Goal: Task Accomplishment & Management: Complete application form

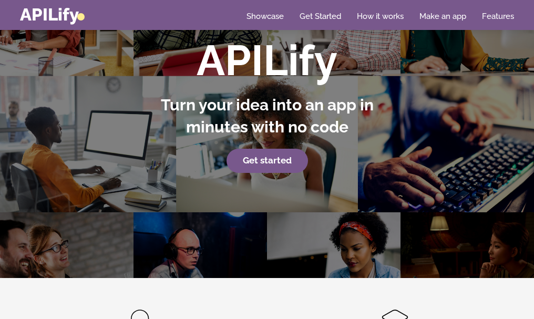
scroll to position [95, 0]
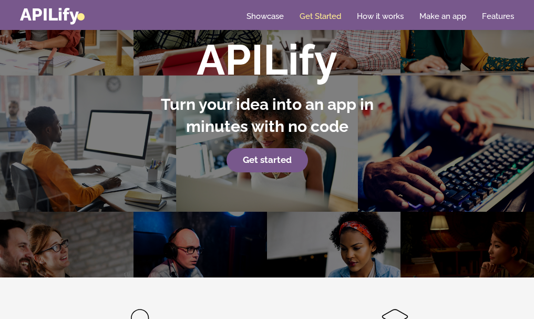
click at [329, 19] on link "Get Started" at bounding box center [321, 16] width 42 height 11
click at [279, 160] on strong "Get started" at bounding box center [267, 160] width 49 height 11
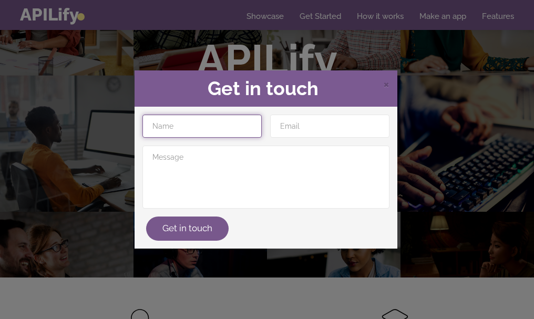
click at [192, 130] on input "text" at bounding box center [202, 126] width 119 height 23
type input "srinu"
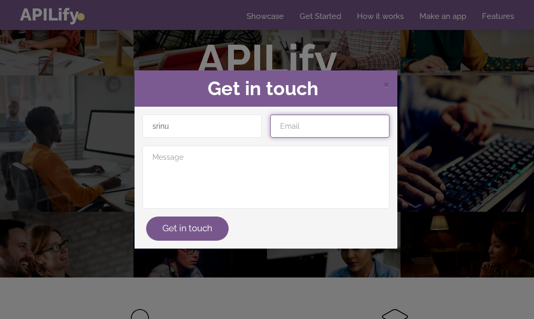
click at [286, 129] on input "email" at bounding box center [329, 126] width 119 height 23
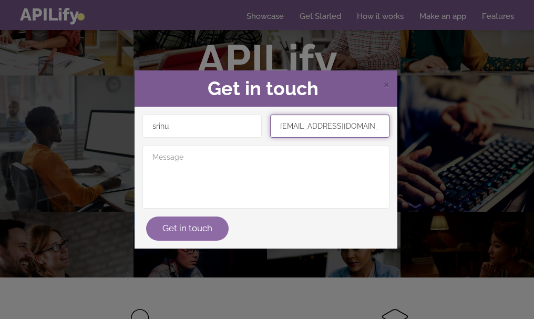
type input "srieenu.racharla@gmail.com"
click at [169, 231] on button "Get in touch" at bounding box center [187, 229] width 83 height 24
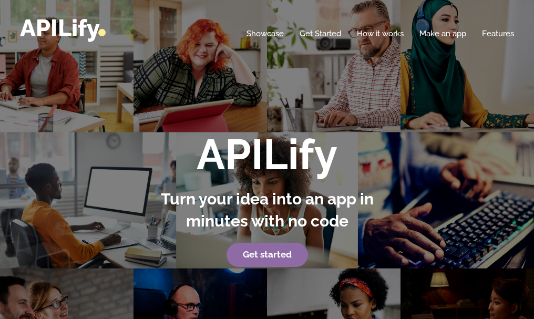
click at [275, 256] on strong "Get started" at bounding box center [267, 254] width 49 height 11
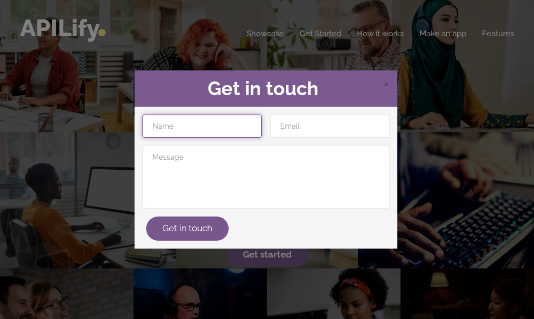
click at [186, 124] on input "text" at bounding box center [202, 126] width 119 height 23
type input "r"
type input "srinu"
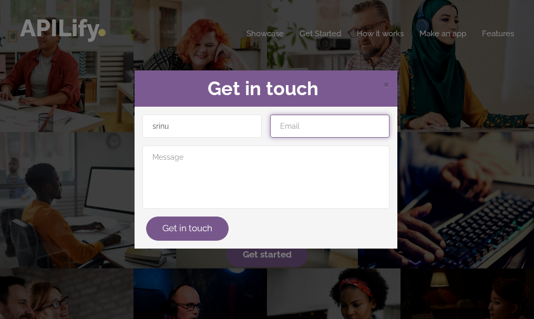
click at [307, 124] on input "email" at bounding box center [329, 126] width 119 height 23
type input "s"
type input "sreenu.racharla@gmail.com"
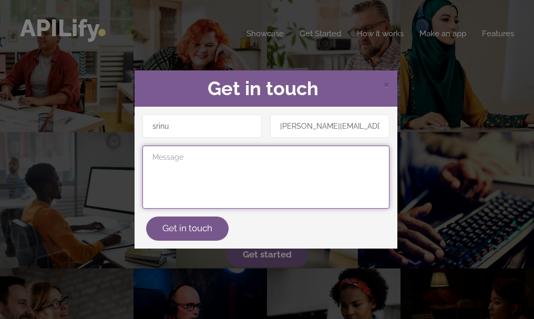
click at [177, 152] on textarea at bounding box center [266, 177] width 247 height 63
type textarea "make an app"
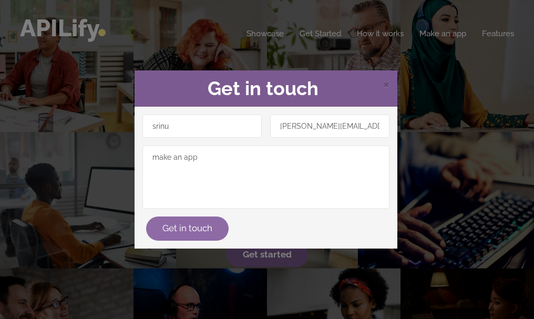
click at [183, 222] on button "Get in touch" at bounding box center [187, 229] width 83 height 24
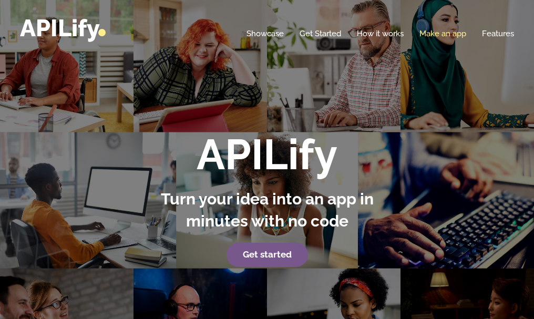
click at [439, 33] on link "Make an app" at bounding box center [443, 33] width 47 height 11
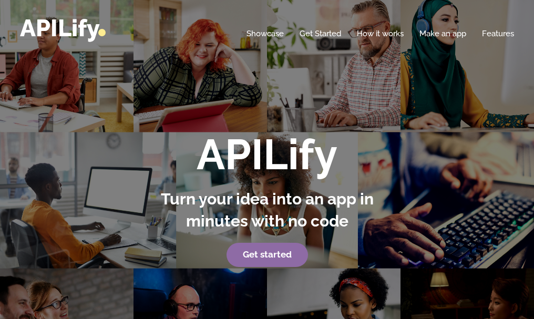
click at [268, 259] on strong "Get started" at bounding box center [267, 254] width 49 height 11
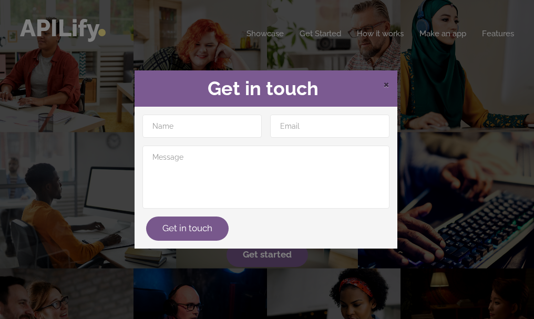
click at [387, 86] on span "×" at bounding box center [386, 84] width 6 height 16
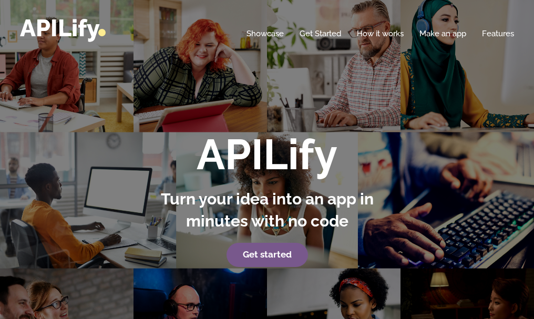
drag, startPoint x: 11, startPoint y: 0, endPoint x: 79, endPoint y: 99, distance: 120.9
click at [79, 102] on div "APILify Turn your idea into an app in minutes with no code Get started" at bounding box center [267, 186] width 534 height 372
click at [90, 33] on link "APILify" at bounding box center [63, 28] width 86 height 28
click at [89, 32] on link "APILify" at bounding box center [63, 28] width 86 height 28
click at [317, 34] on link "Get Started" at bounding box center [321, 33] width 42 height 11
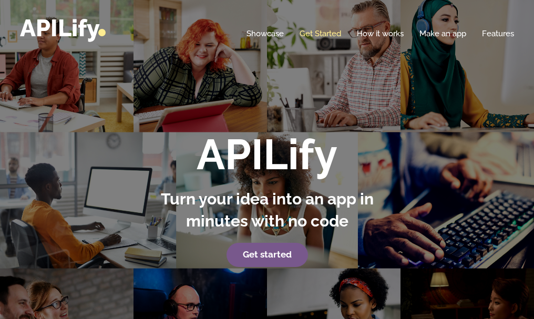
click at [317, 34] on link "Get Started" at bounding box center [321, 33] width 42 height 11
click at [270, 257] on strong "Get started" at bounding box center [267, 254] width 49 height 11
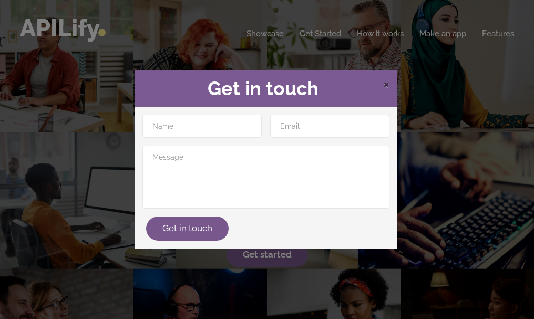
click at [388, 83] on span "×" at bounding box center [386, 84] width 6 height 16
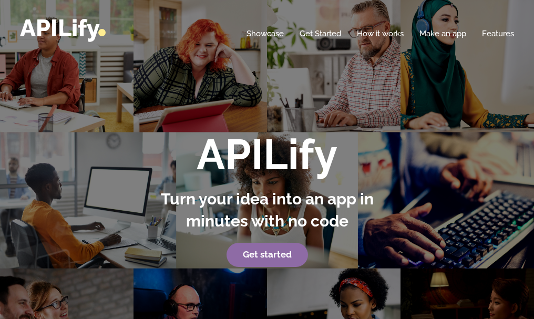
click at [266, 258] on strong "Get started" at bounding box center [267, 254] width 49 height 11
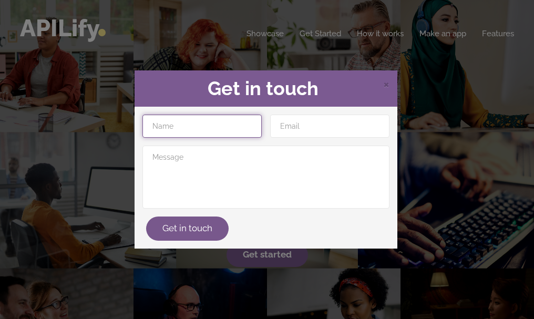
click at [191, 128] on input "text" at bounding box center [202, 126] width 119 height 23
type input "srinu"
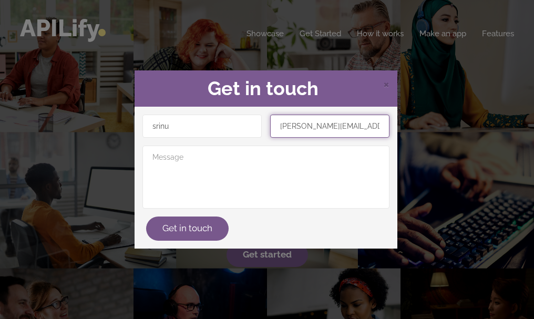
type input "sreenu.racharla@gmail.com"
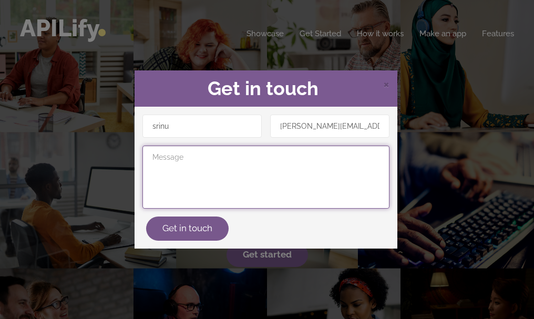
click at [179, 170] on textarea at bounding box center [266, 177] width 247 height 63
type textarea "make an app"
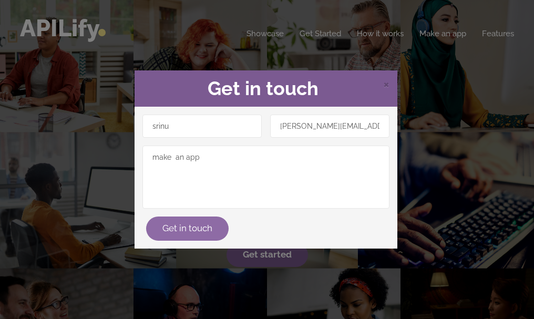
click at [179, 235] on button "Get in touch" at bounding box center [187, 229] width 83 height 24
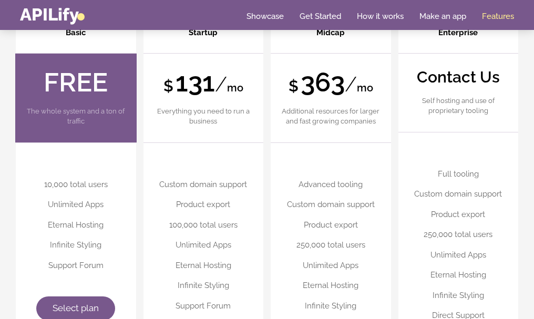
scroll to position [2588, 0]
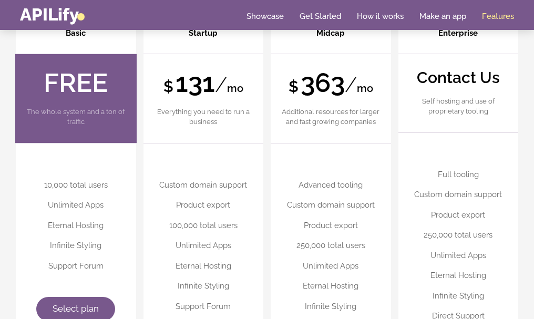
click at [98, 112] on p "The whole system and a ton of traffic" at bounding box center [76, 117] width 100 height 21
click at [72, 303] on link "Select plan" at bounding box center [75, 309] width 79 height 24
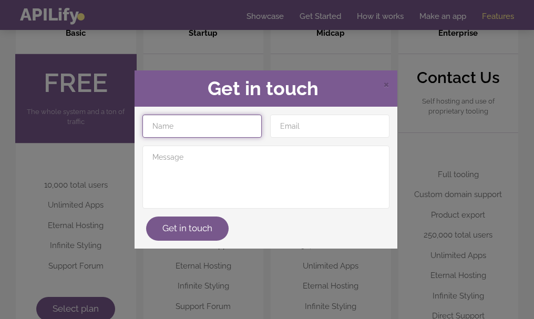
click at [188, 129] on input "text" at bounding box center [202, 126] width 119 height 23
type input "srinu"
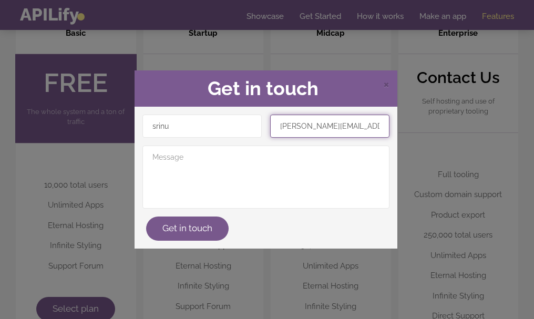
type input "[PERSON_NAME][EMAIL_ADDRESS][PERSON_NAME][DOMAIN_NAME]"
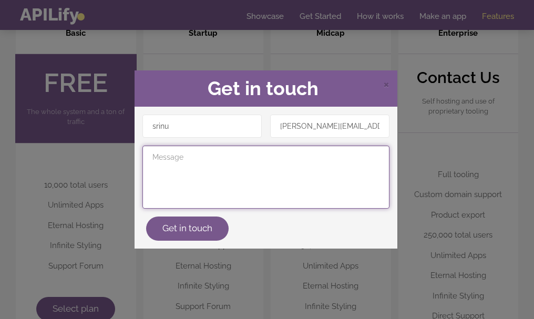
click at [264, 170] on textarea at bounding box center [266, 177] width 247 height 63
type textarea "make an app"
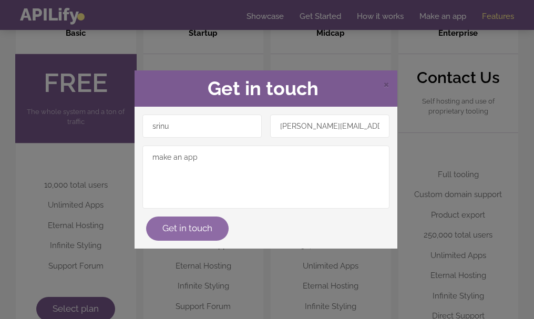
click at [195, 237] on button "Get in touch" at bounding box center [187, 229] width 83 height 24
